Goal: Navigation & Orientation: Find specific page/section

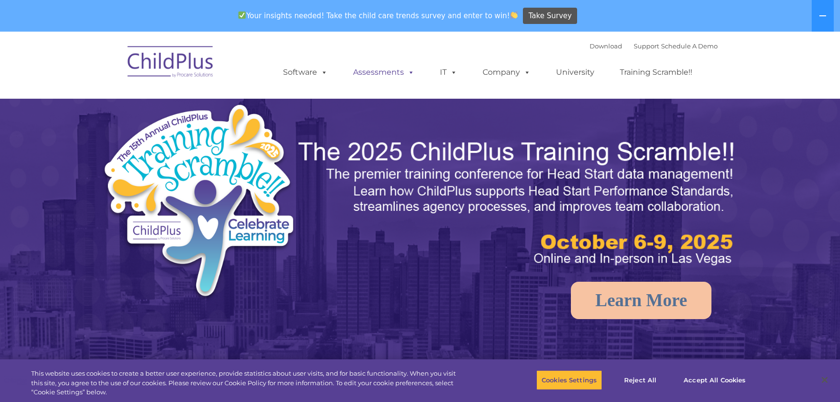
select select "MEDIUM"
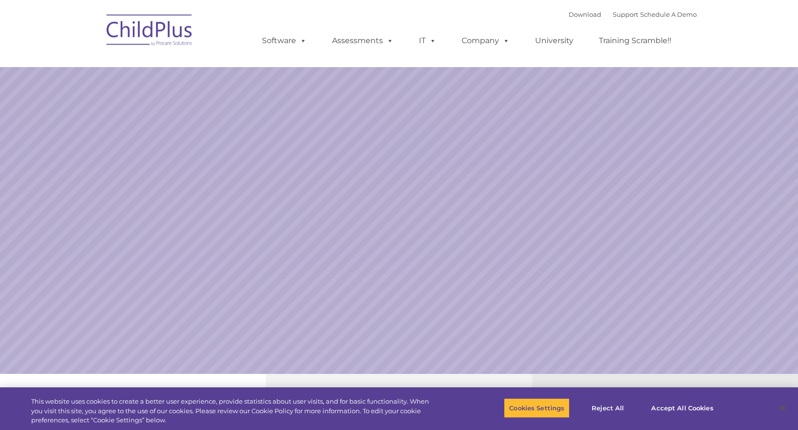
select select "MEDIUM"
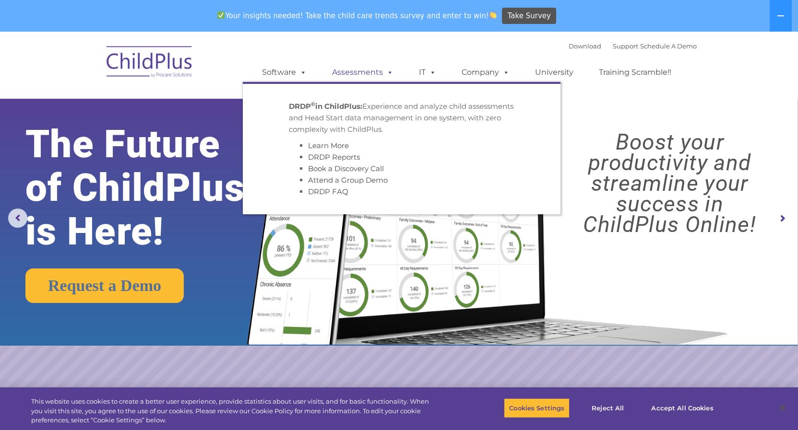
click at [354, 72] on link "Assessments" at bounding box center [362, 72] width 81 height 19
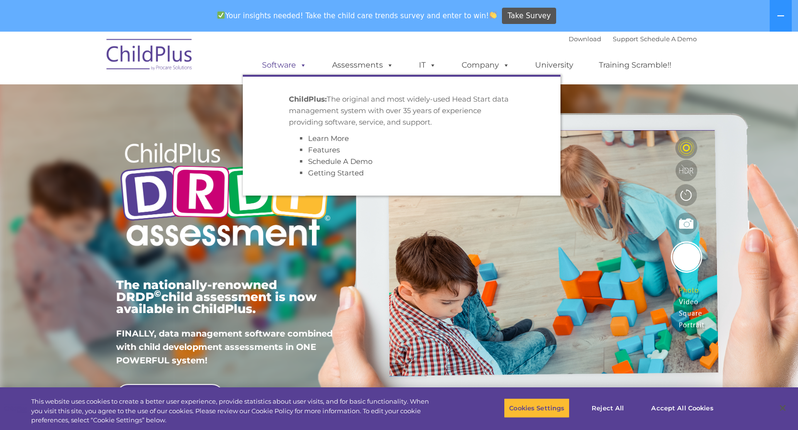
click at [276, 63] on link "Software" at bounding box center [284, 65] width 64 height 19
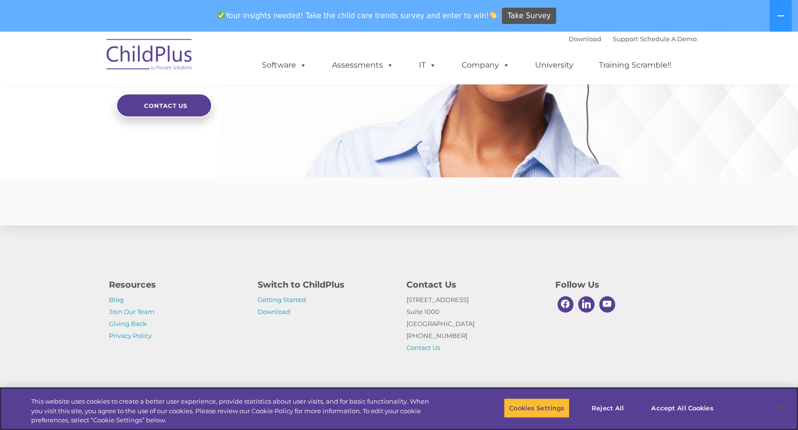
scroll to position [2302, 0]
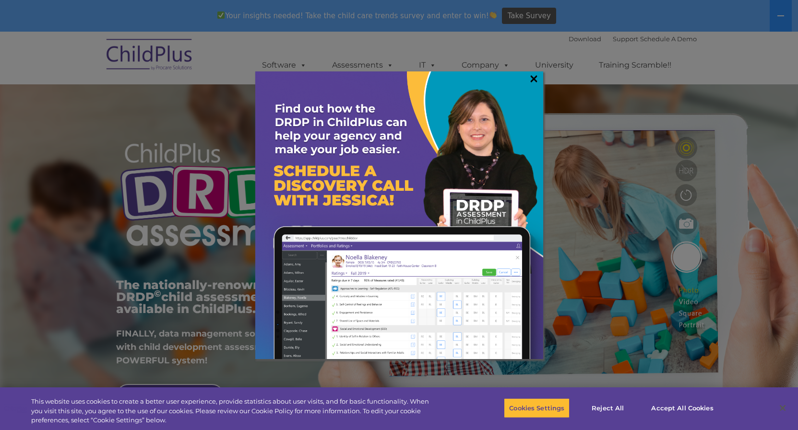
click at [530, 78] on link "×" at bounding box center [533, 79] width 11 height 10
